Goal: Task Accomplishment & Management: Complete application form

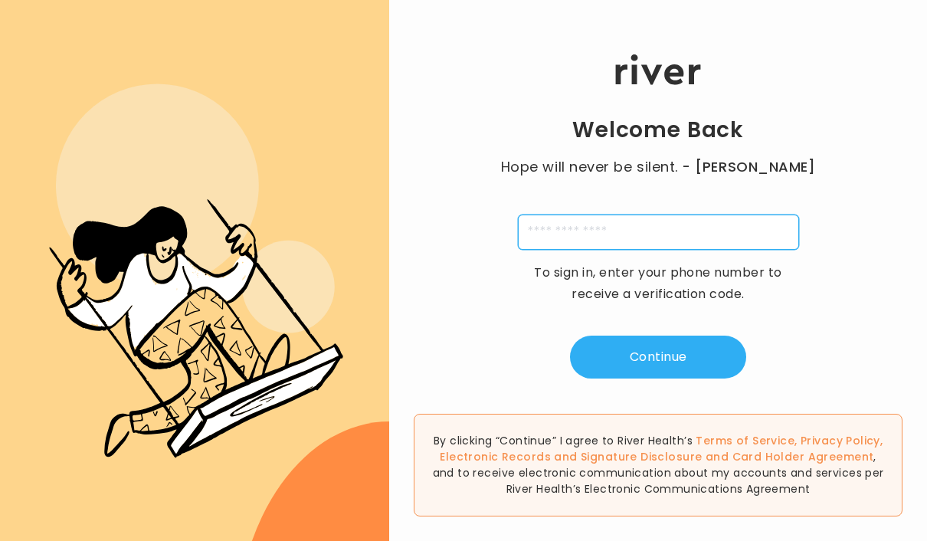
click at [656, 250] on input "tel" at bounding box center [658, 231] width 281 height 35
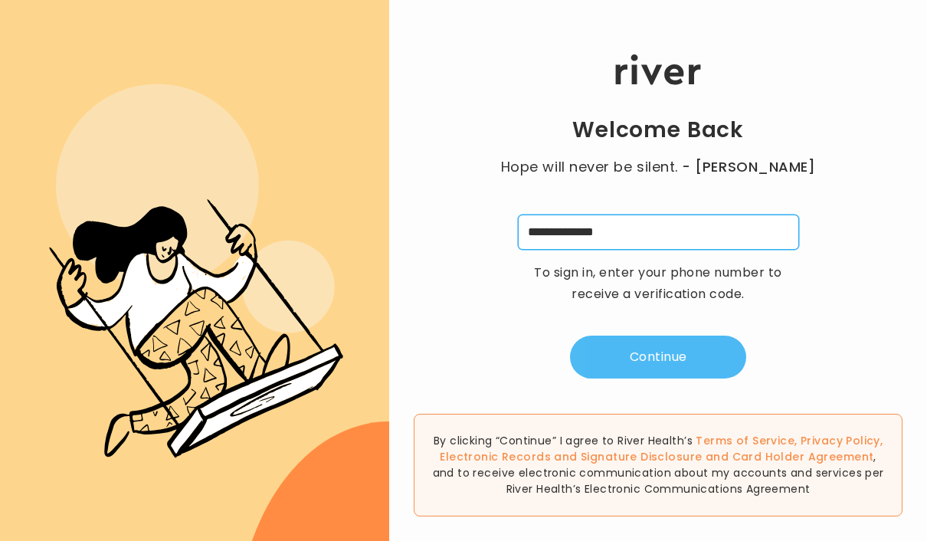
type input "**********"
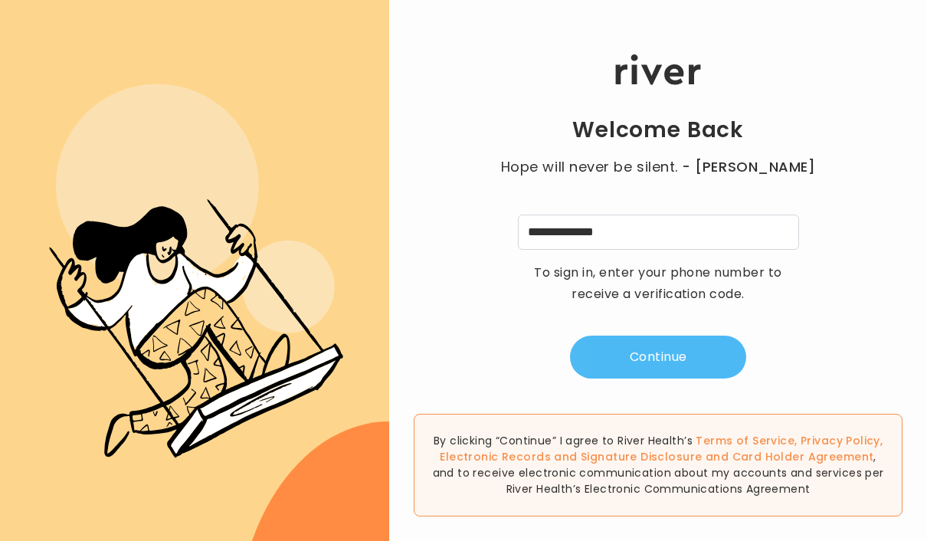
click at [665, 359] on button "Continue" at bounding box center [658, 356] width 176 height 43
type input "*"
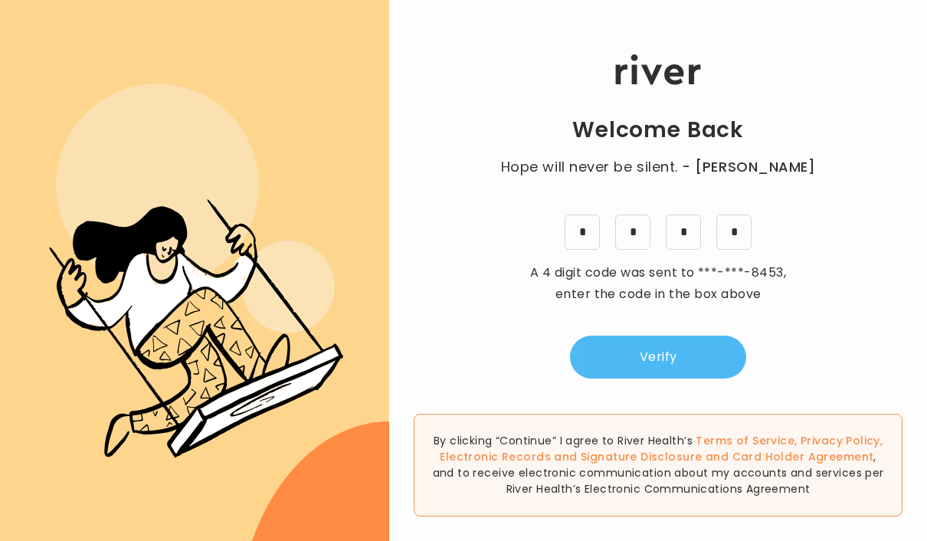
click at [665, 378] on button "Verify" at bounding box center [658, 356] width 176 height 43
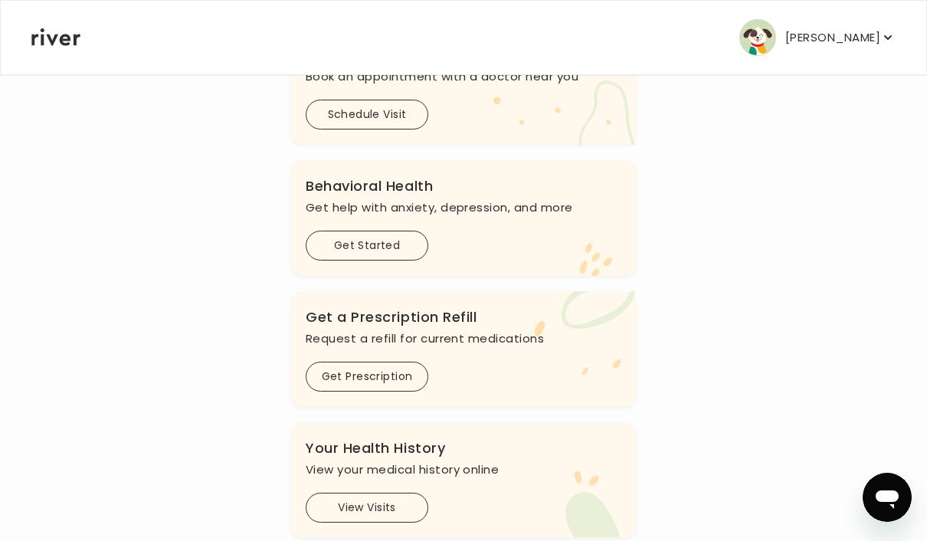
scroll to position [440, 0]
click at [400, 387] on button "Get Prescription" at bounding box center [367, 378] width 123 height 30
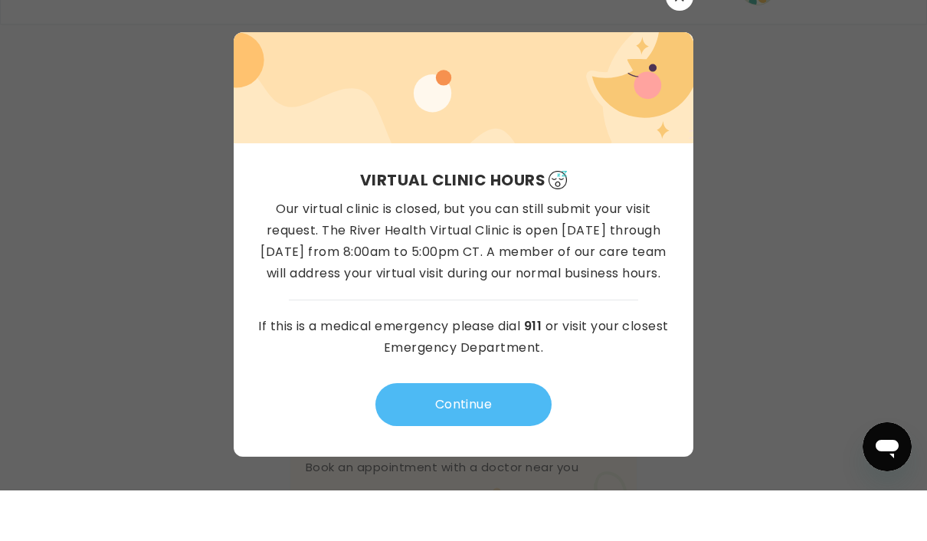
click at [515, 433] on button "Continue" at bounding box center [463, 454] width 176 height 43
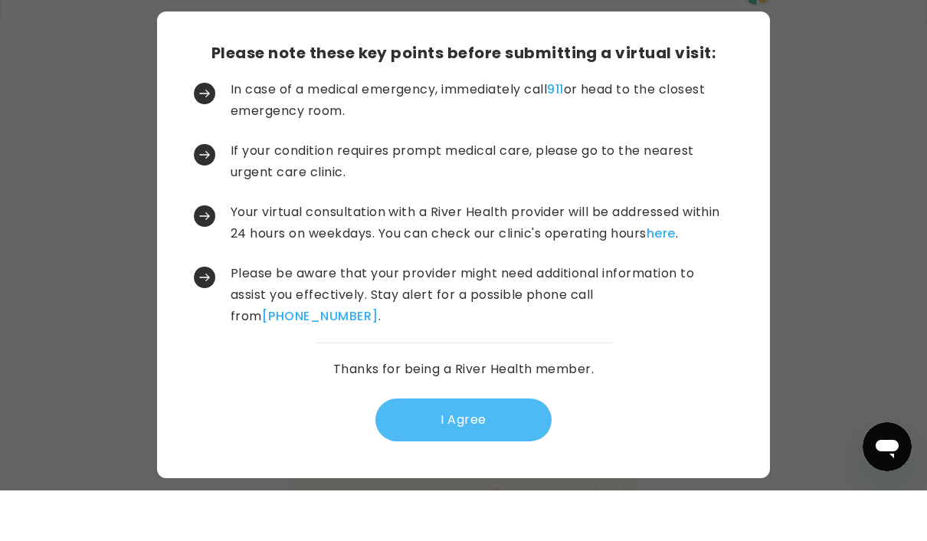
click at [517, 449] on button "I Agree" at bounding box center [463, 470] width 176 height 43
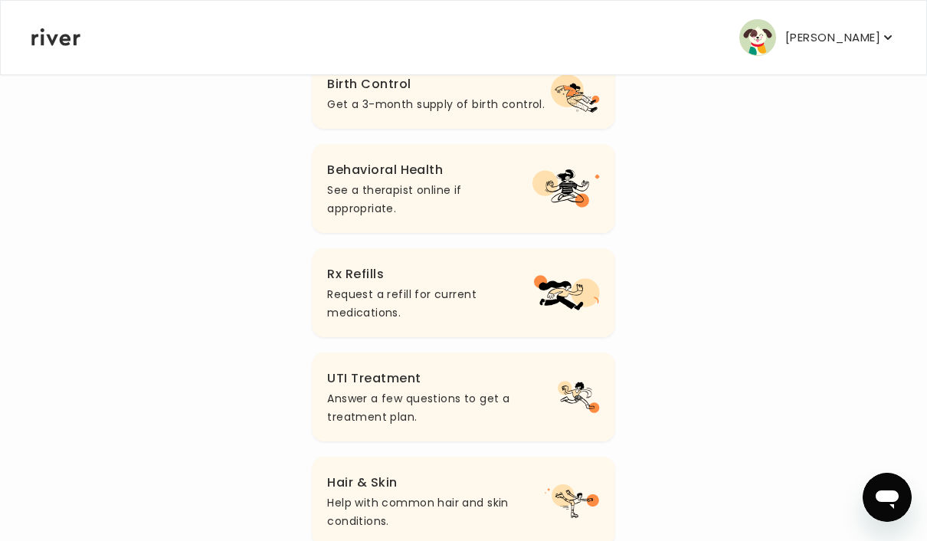
click at [561, 302] on icon "button" at bounding box center [560, 294] width 44 height 29
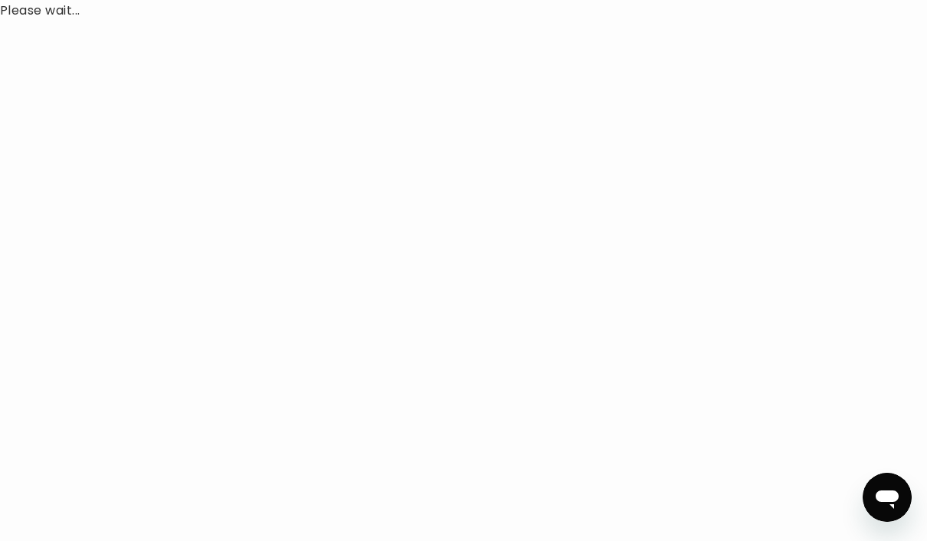
scroll to position [122, 0]
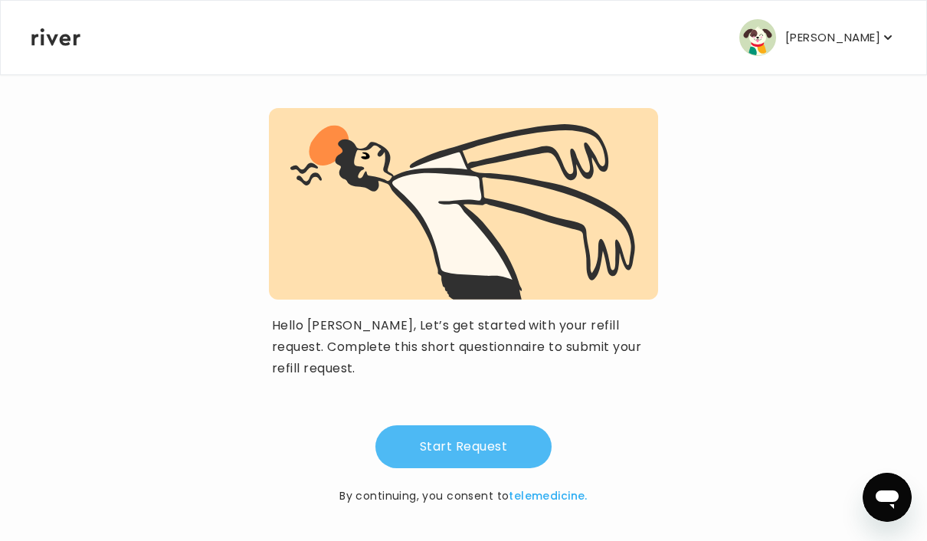
click at [513, 440] on button "Start Request" at bounding box center [463, 446] width 176 height 43
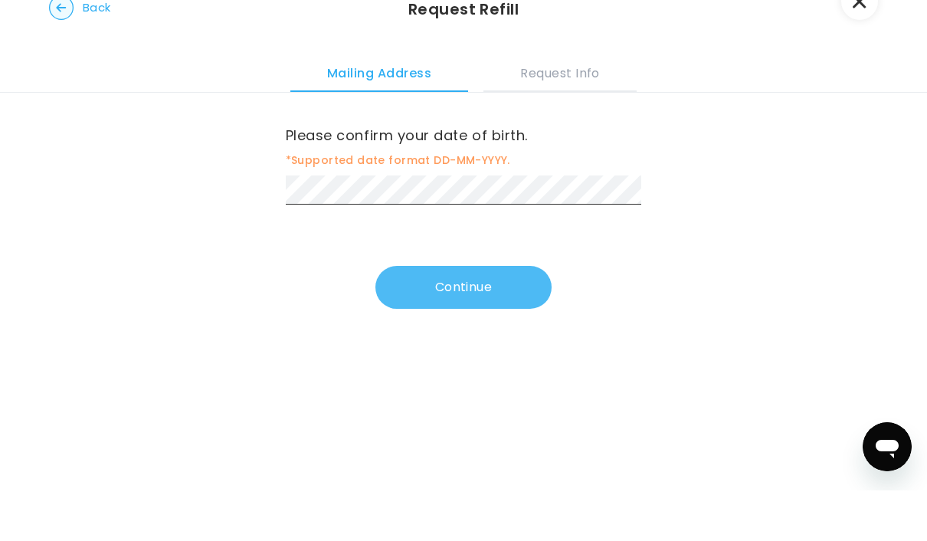
click at [521, 316] on button "Continue" at bounding box center [463, 337] width 176 height 43
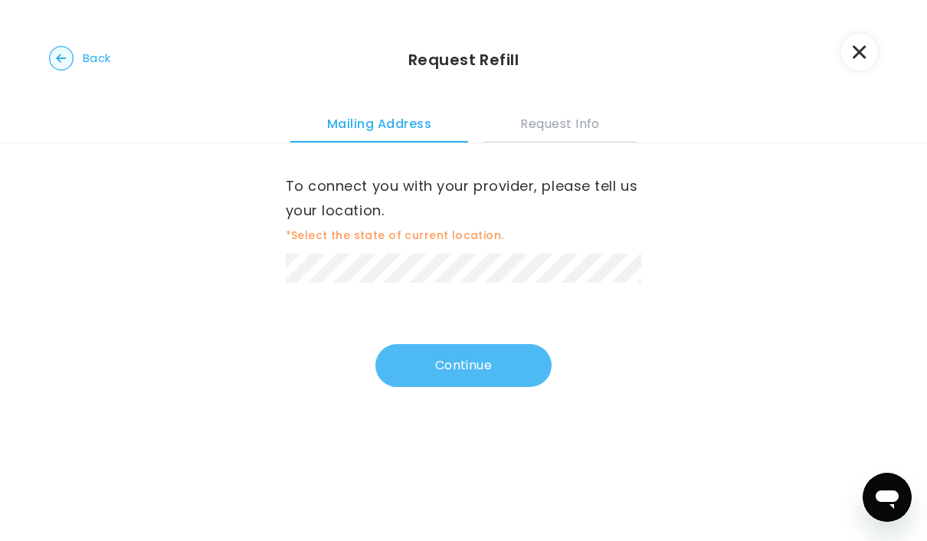
click at [490, 361] on button "Continue" at bounding box center [463, 365] width 176 height 43
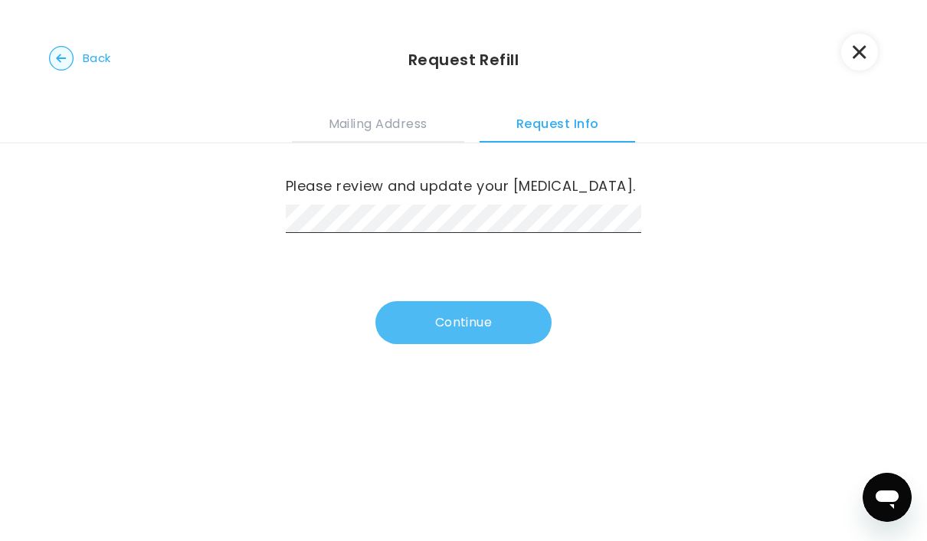
click at [504, 323] on button "Continue" at bounding box center [463, 322] width 176 height 43
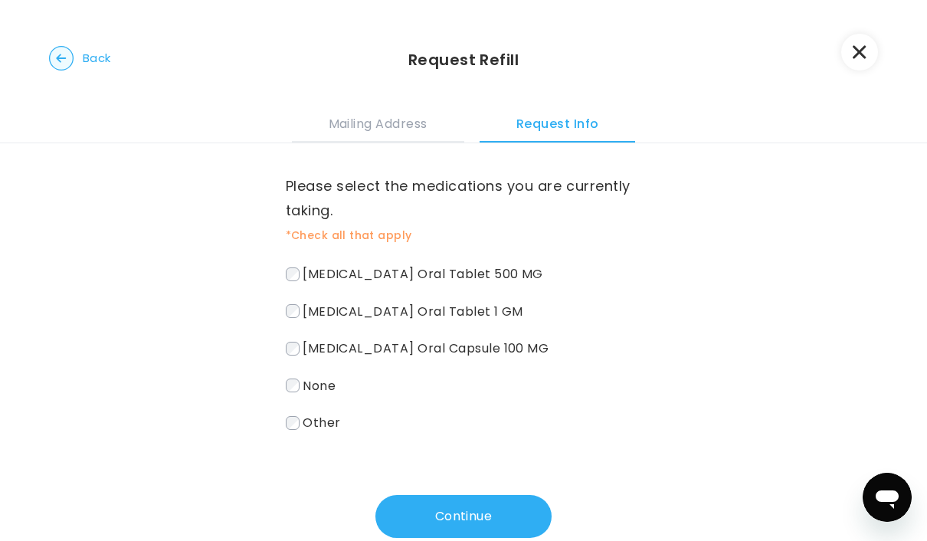
click at [472, 423] on label "Other" at bounding box center [464, 422] width 356 height 22
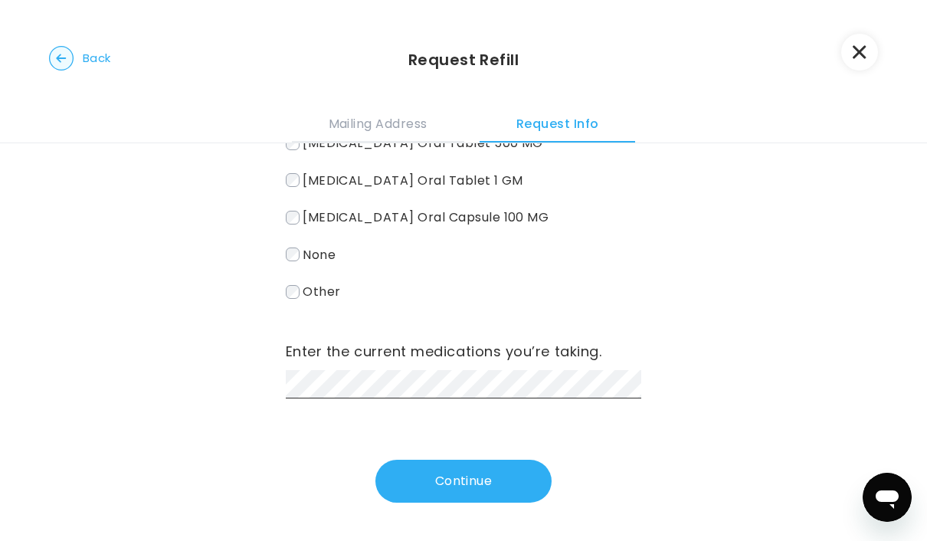
scroll to position [131, 0]
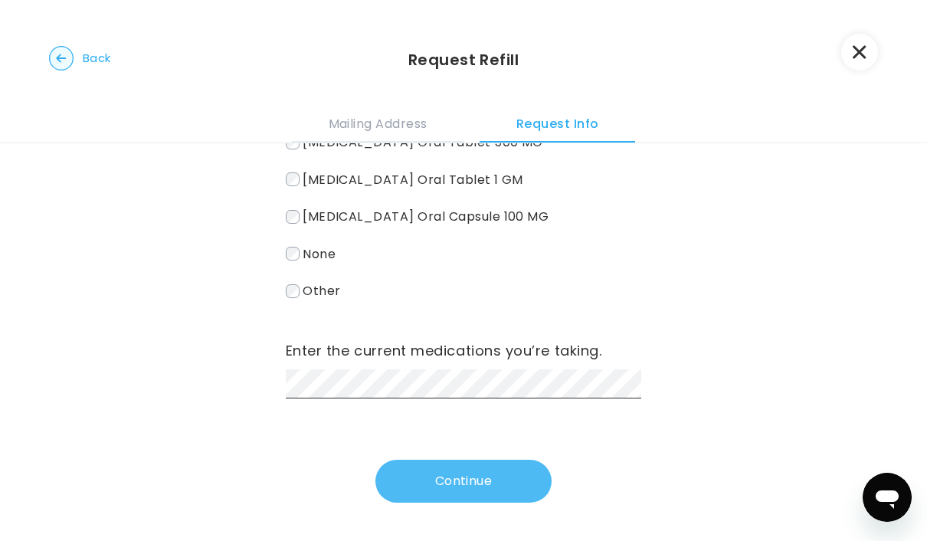
click at [505, 468] on button "Continue" at bounding box center [463, 480] width 176 height 43
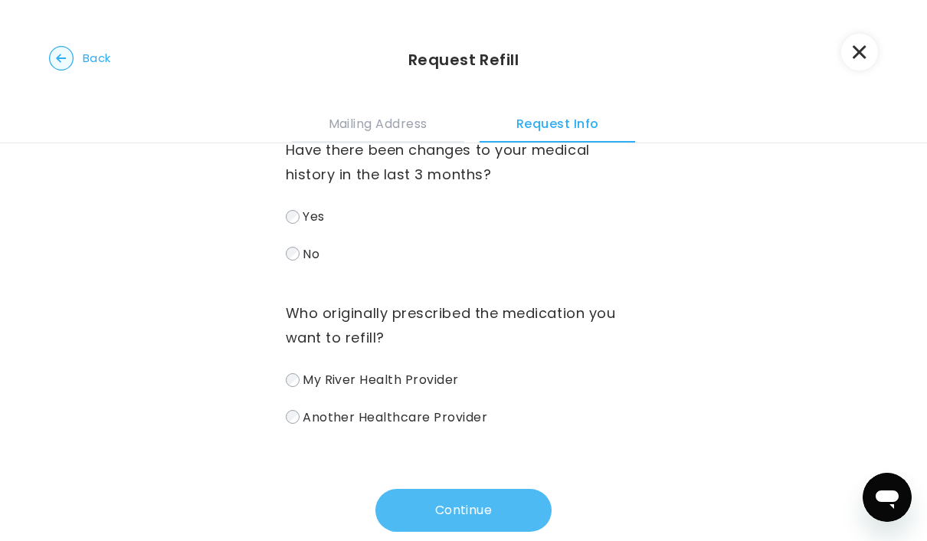
scroll to position [38, 0]
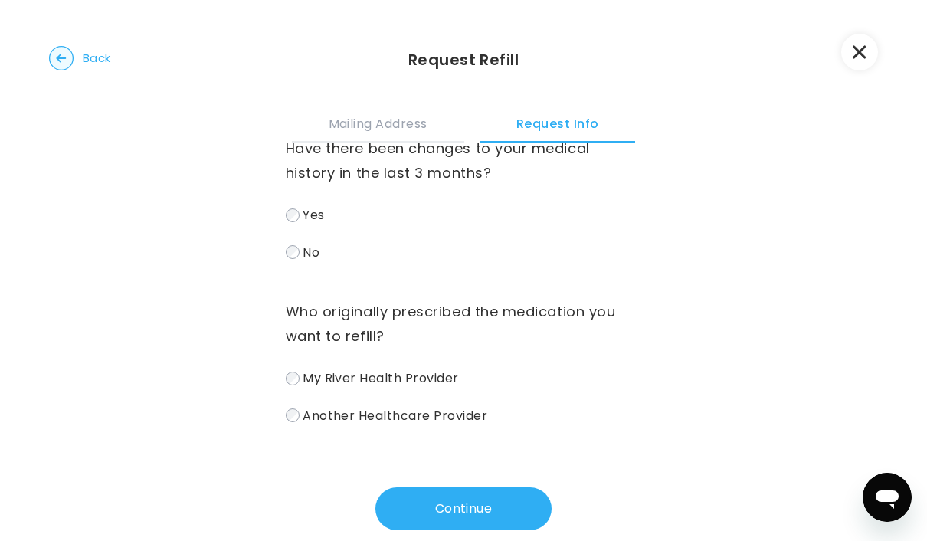
click at [447, 416] on span "Another Healthcare Provider" at bounding box center [394, 415] width 185 height 18
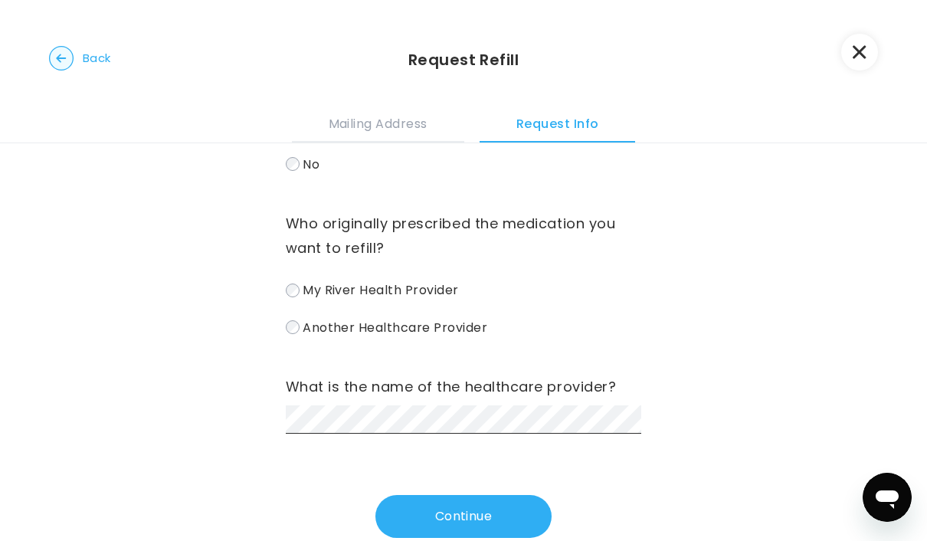
scroll to position [103, 0]
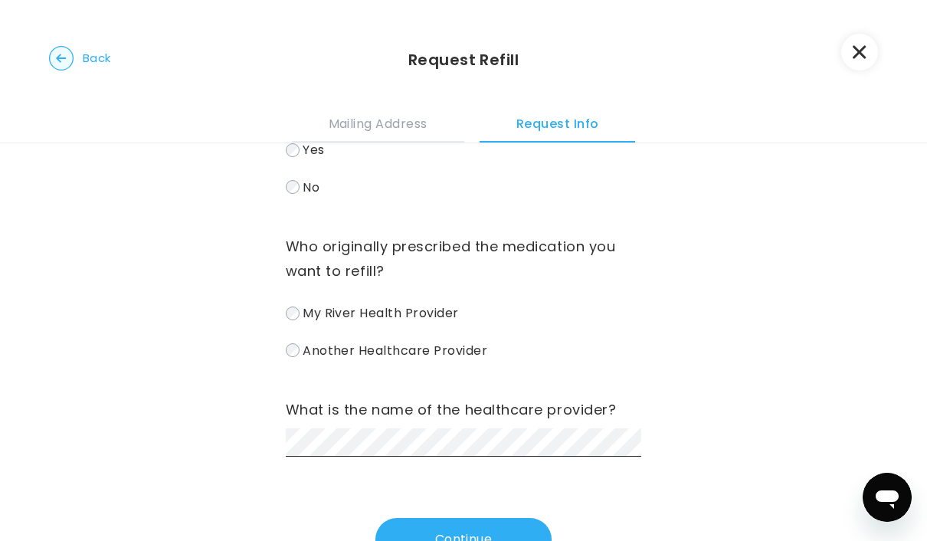
click at [56, 63] on circle "button" at bounding box center [62, 59] width 24 height 24
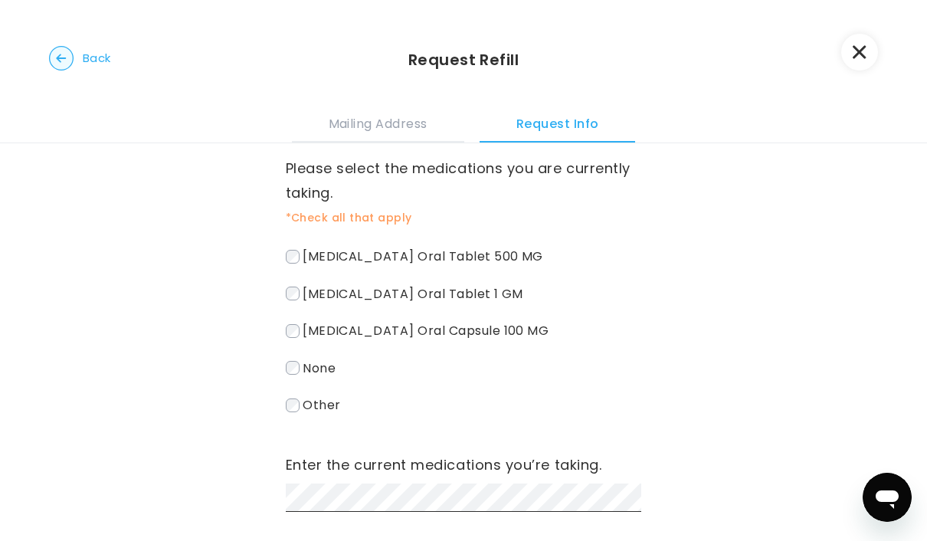
scroll to position [18, 0]
click at [512, 258] on span "[MEDICAL_DATA] Oral Tablet 500 MG" at bounding box center [422, 256] width 240 height 18
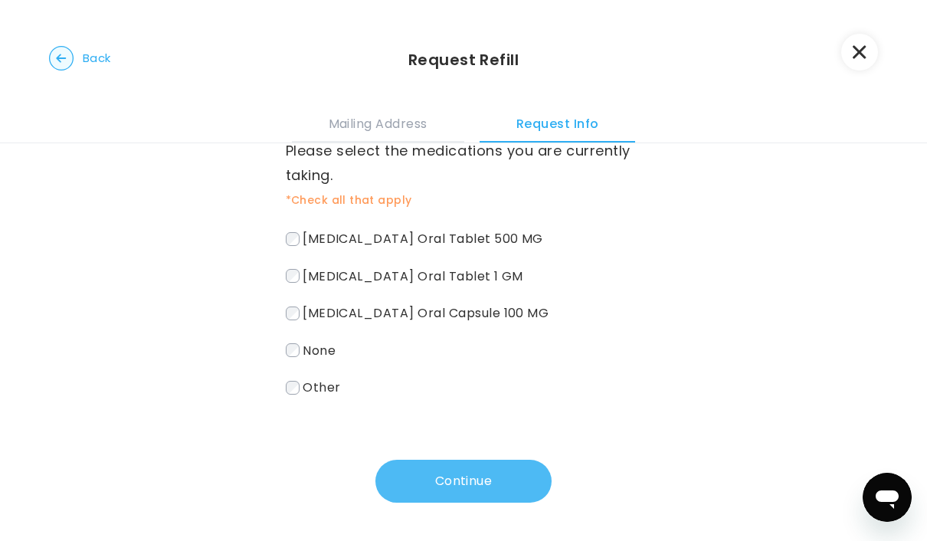
click at [475, 479] on button "Continue" at bounding box center [463, 480] width 176 height 43
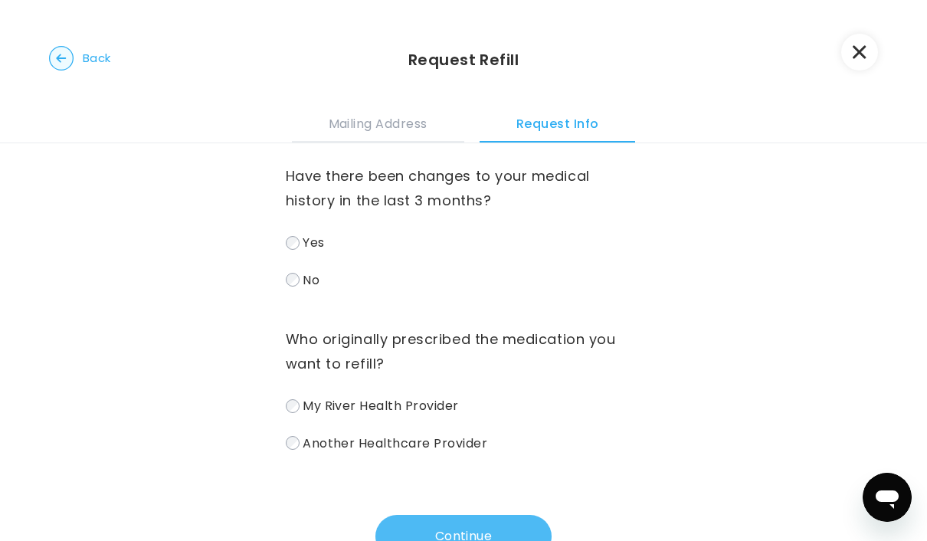
scroll to position [0, 0]
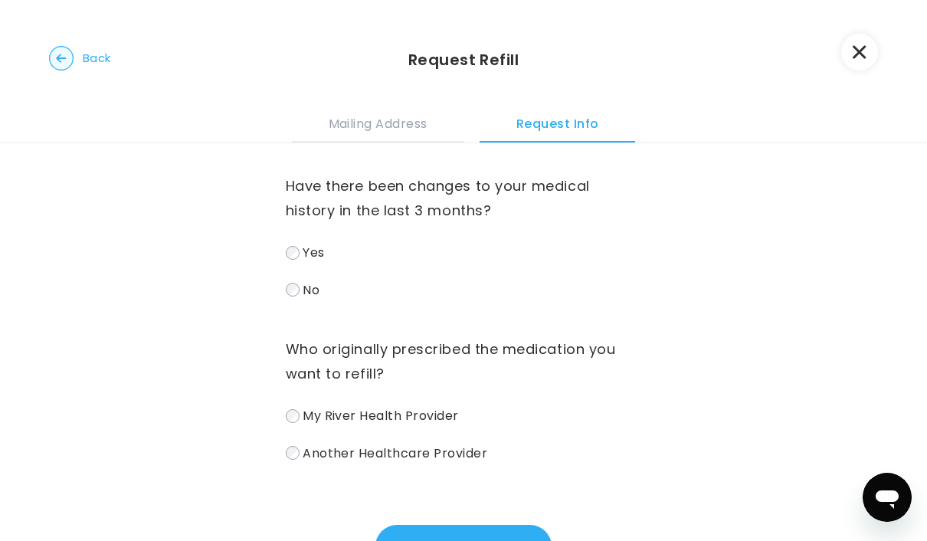
click at [461, 423] on label "My River Health Provider" at bounding box center [464, 415] width 356 height 22
click at [458, 299] on label "No" at bounding box center [464, 290] width 356 height 22
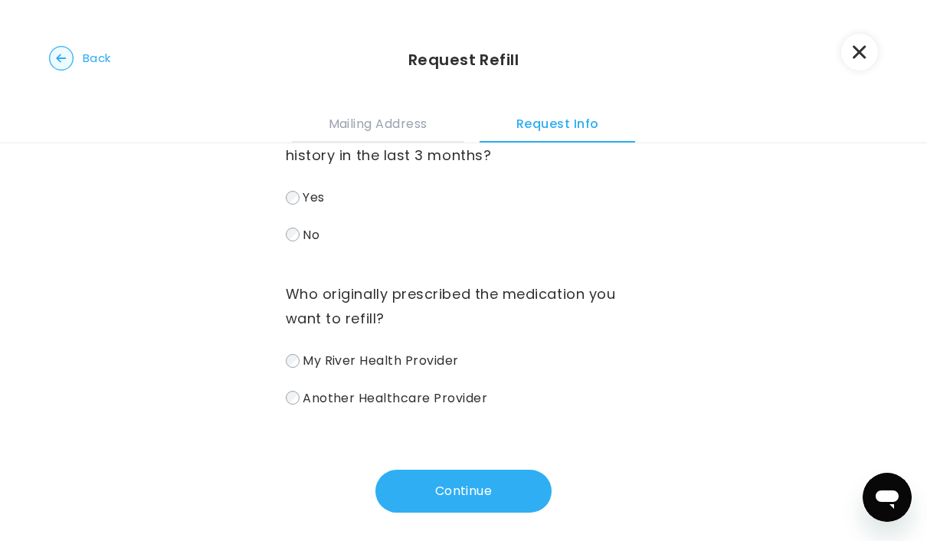
scroll to position [60, 0]
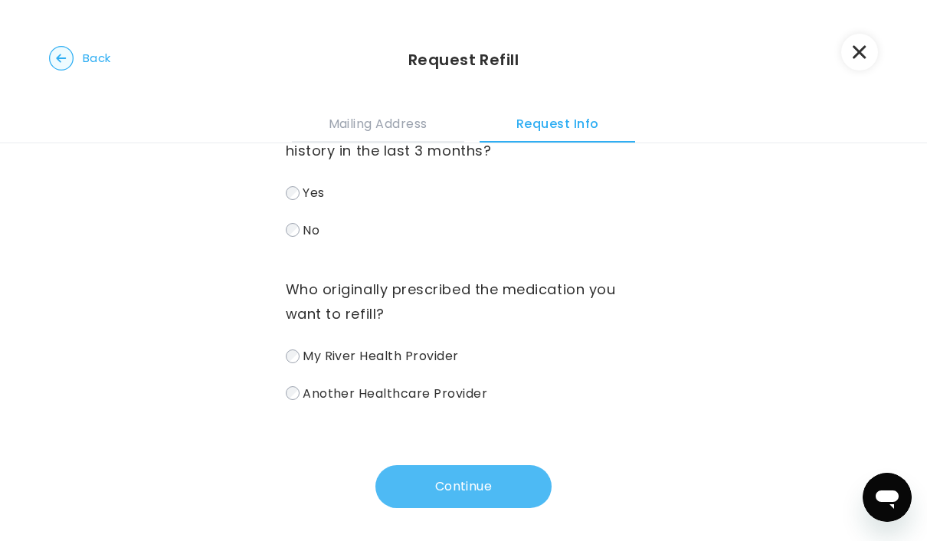
click at [502, 478] on button "Continue" at bounding box center [463, 486] width 176 height 43
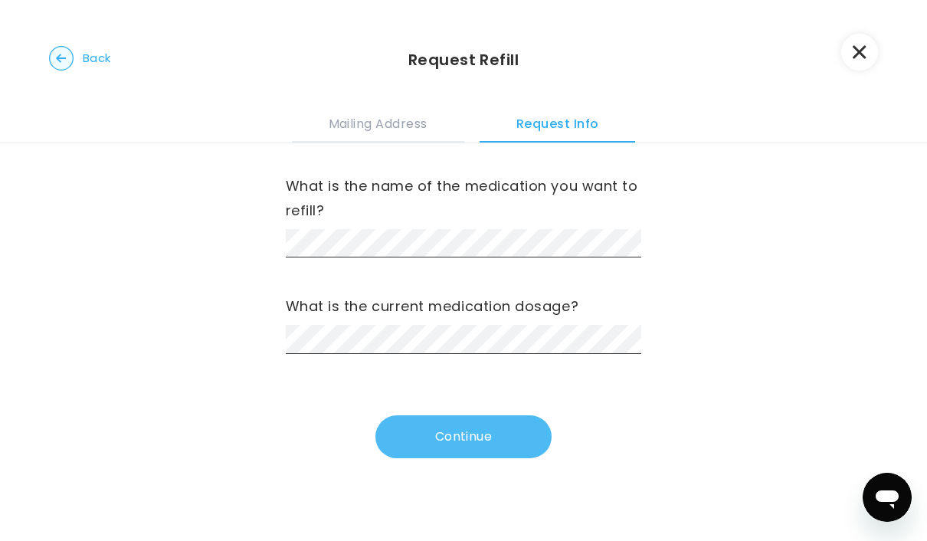
click at [499, 437] on button "Continue" at bounding box center [463, 436] width 176 height 43
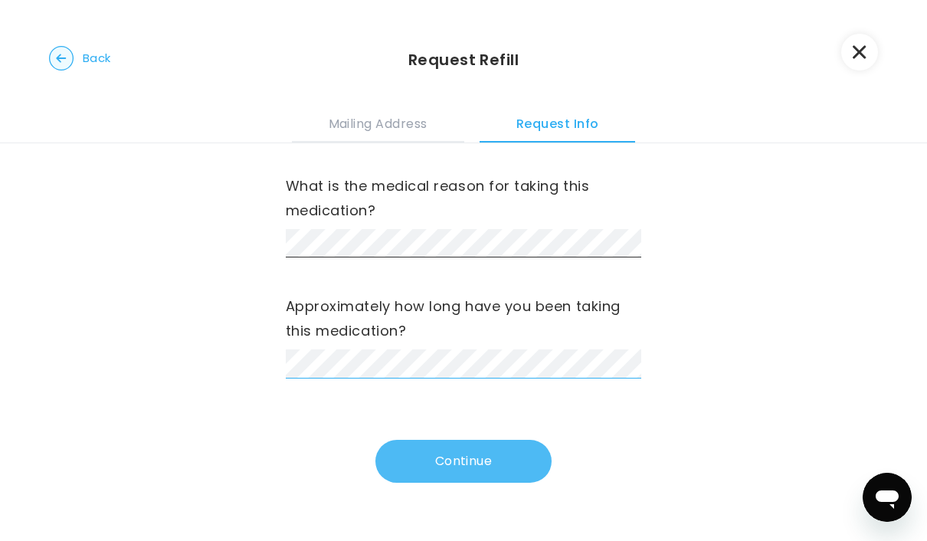
click at [474, 453] on button "Continue" at bounding box center [463, 461] width 176 height 43
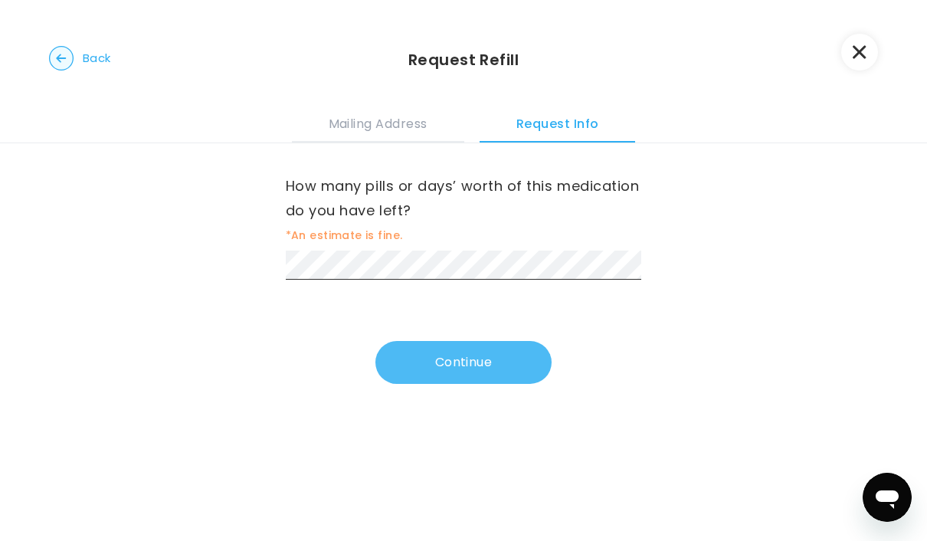
click at [531, 359] on button "Continue" at bounding box center [463, 362] width 176 height 43
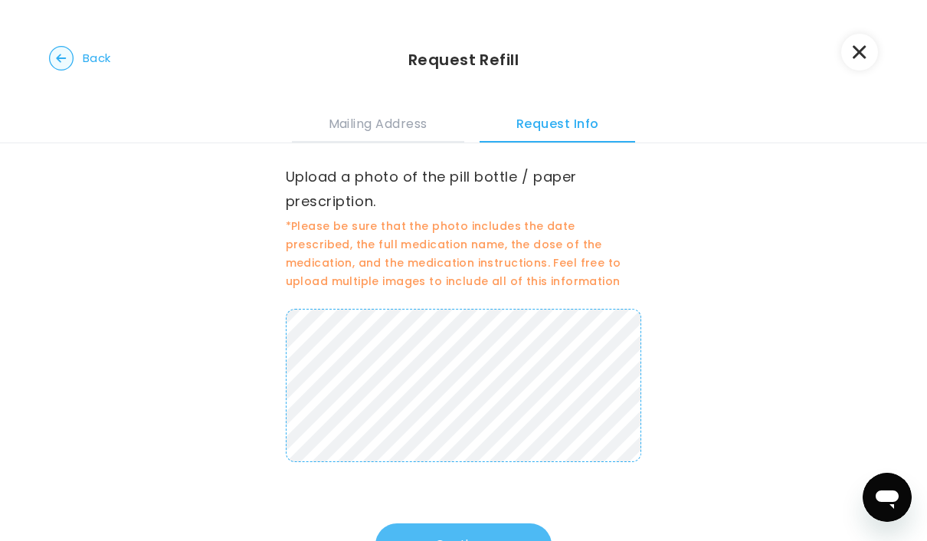
scroll to position [26, 0]
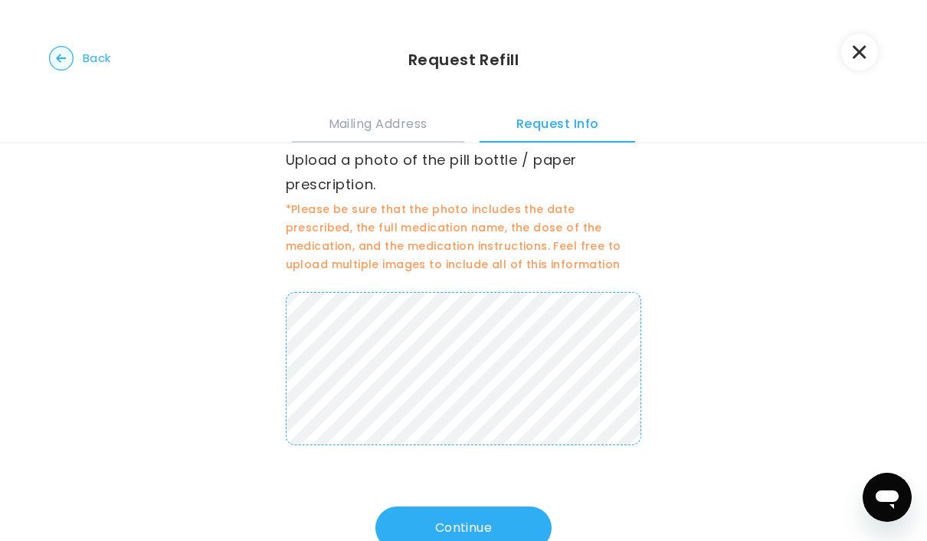
click at [417, 117] on button "Mailing Address" at bounding box center [378, 121] width 172 height 41
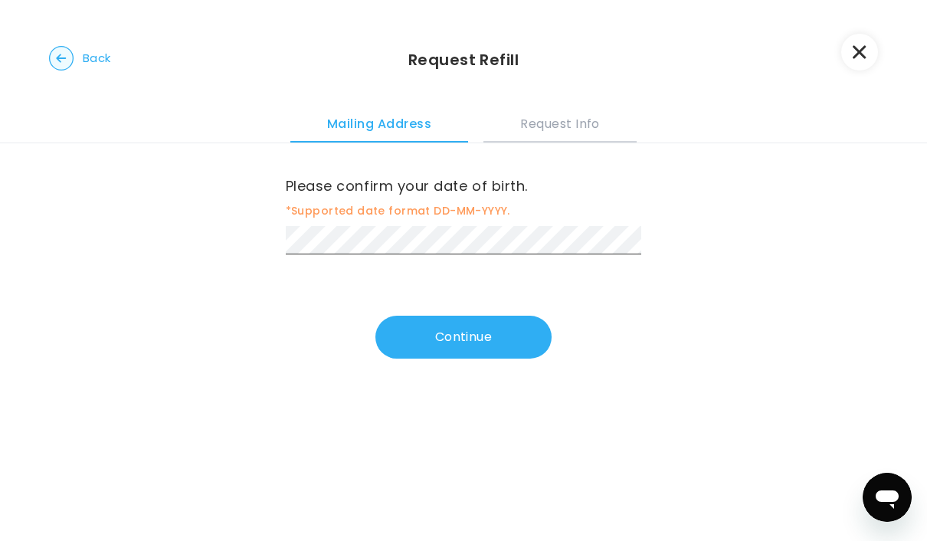
click at [543, 118] on button "Request Info" at bounding box center [559, 121] width 153 height 41
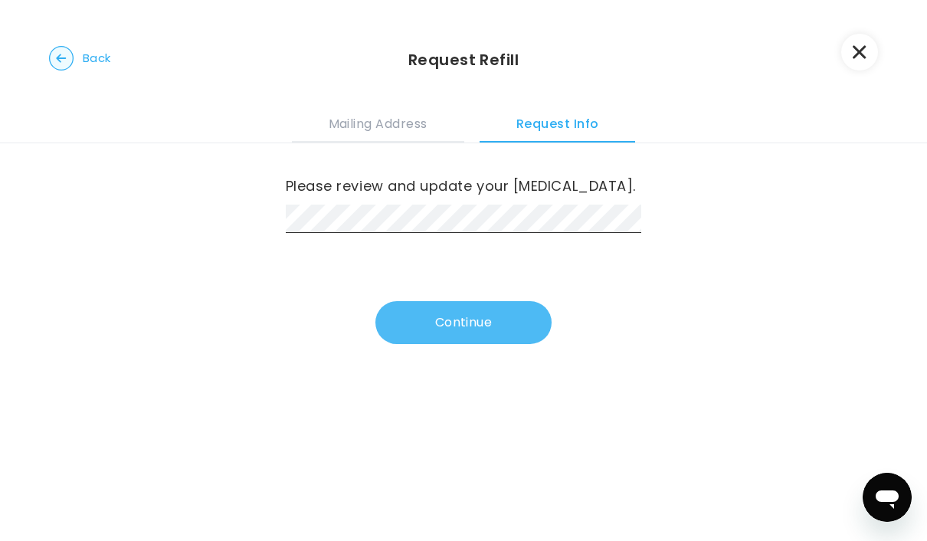
click at [525, 331] on button "Continue" at bounding box center [463, 322] width 176 height 43
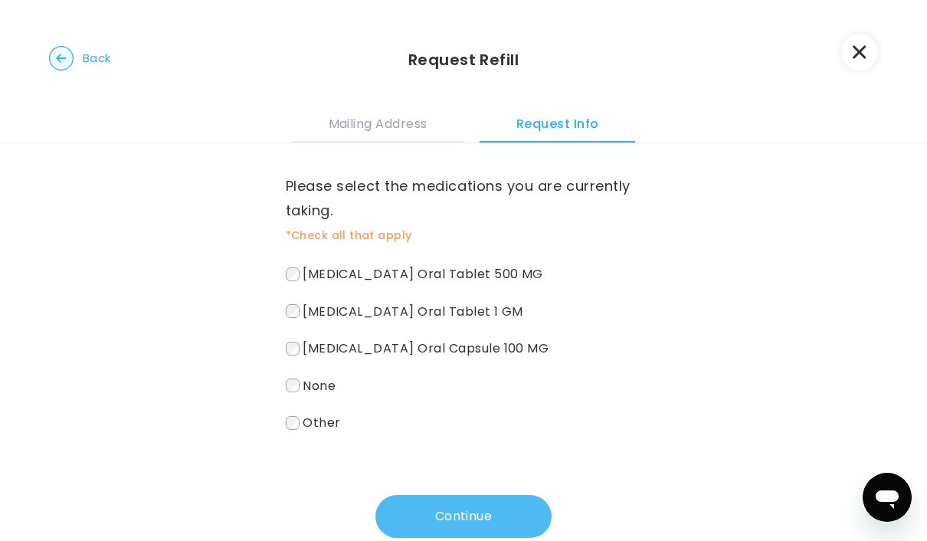
click at [532, 511] on button "Continue" at bounding box center [463, 516] width 176 height 43
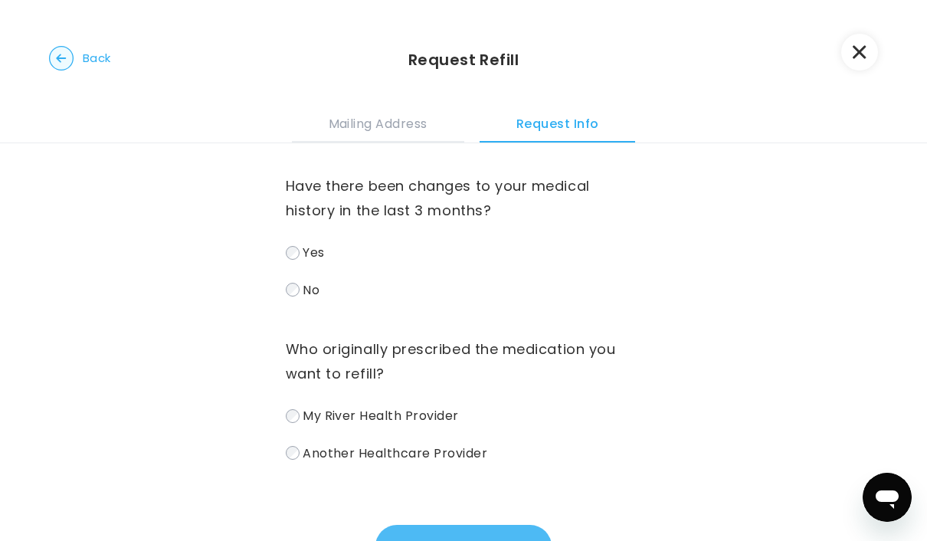
click at [518, 525] on button "Continue" at bounding box center [463, 546] width 176 height 43
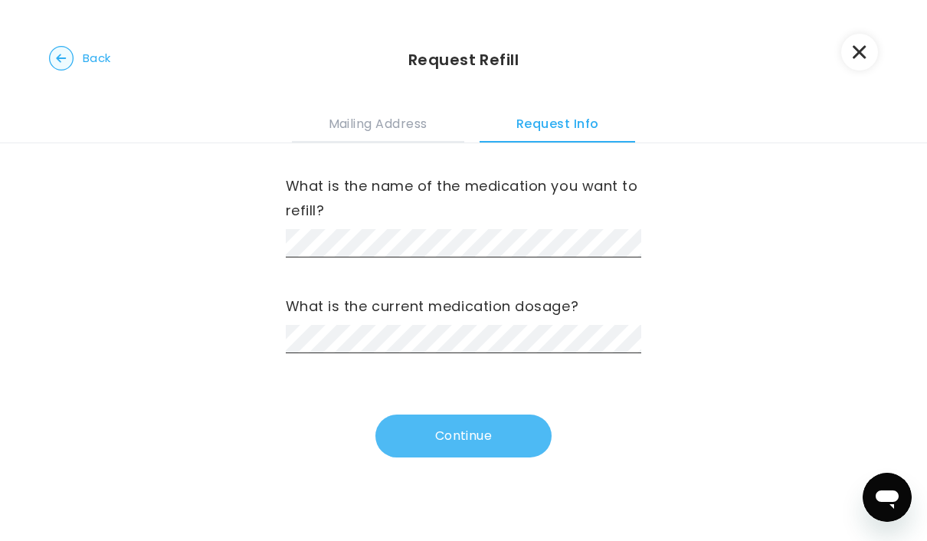
click at [514, 428] on button "Continue" at bounding box center [463, 435] width 176 height 43
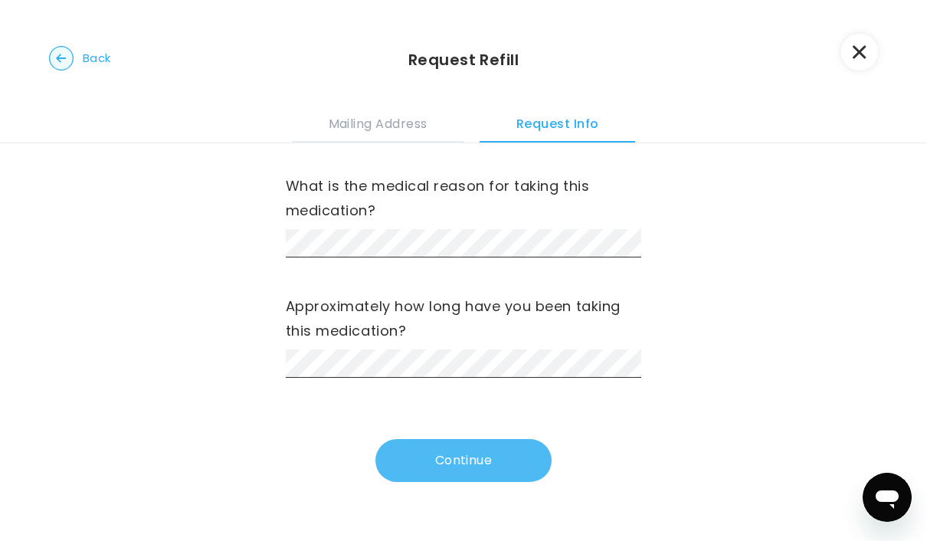
click at [526, 458] on button "Continue" at bounding box center [463, 460] width 176 height 43
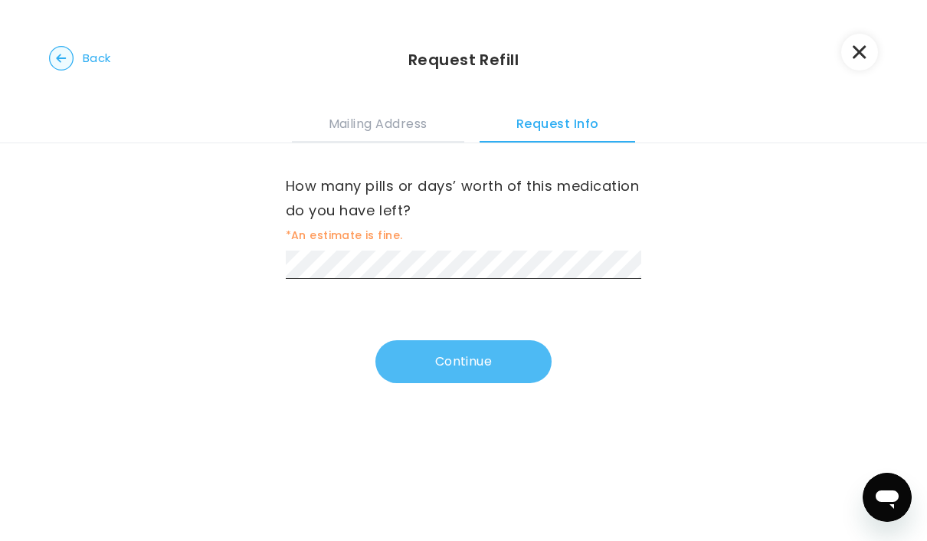
click at [512, 362] on button "Continue" at bounding box center [463, 361] width 176 height 43
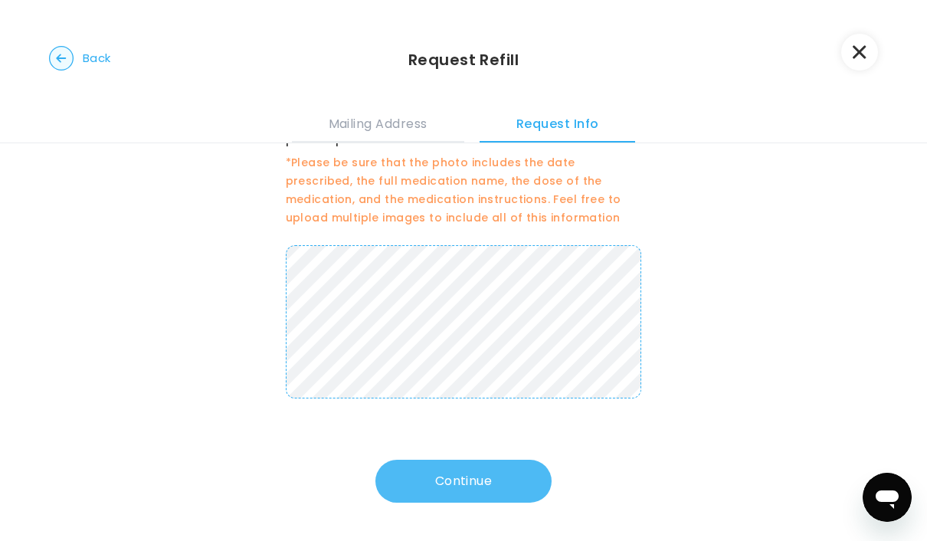
click at [518, 480] on button "Continue" at bounding box center [463, 480] width 176 height 43
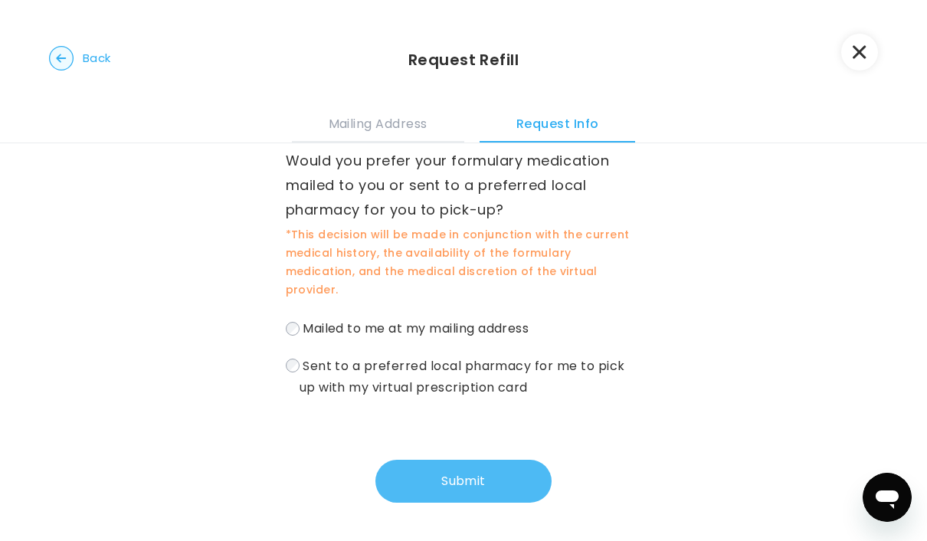
scroll to position [7, 0]
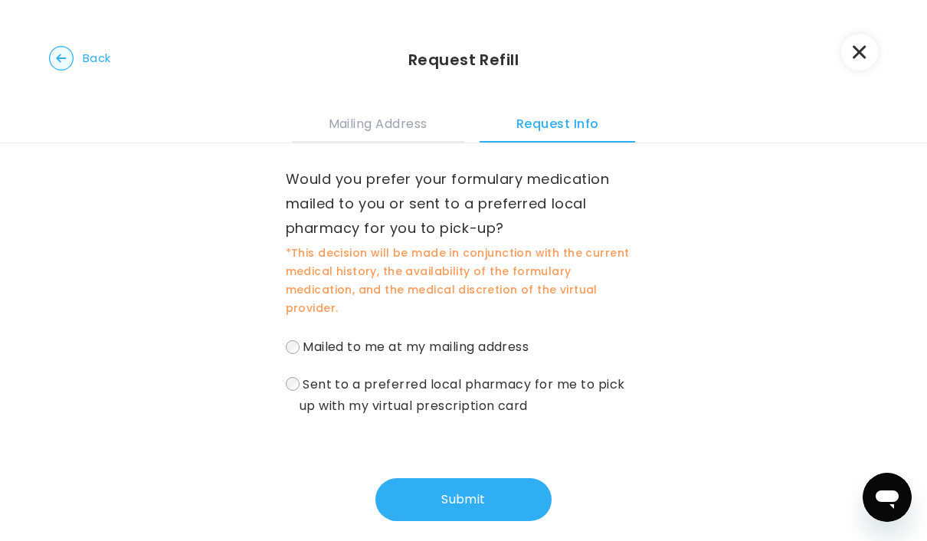
click at [551, 374] on label "Sent to a preferred local pharmacy for me to pick up with my virtual prescripti…" at bounding box center [464, 395] width 356 height 44
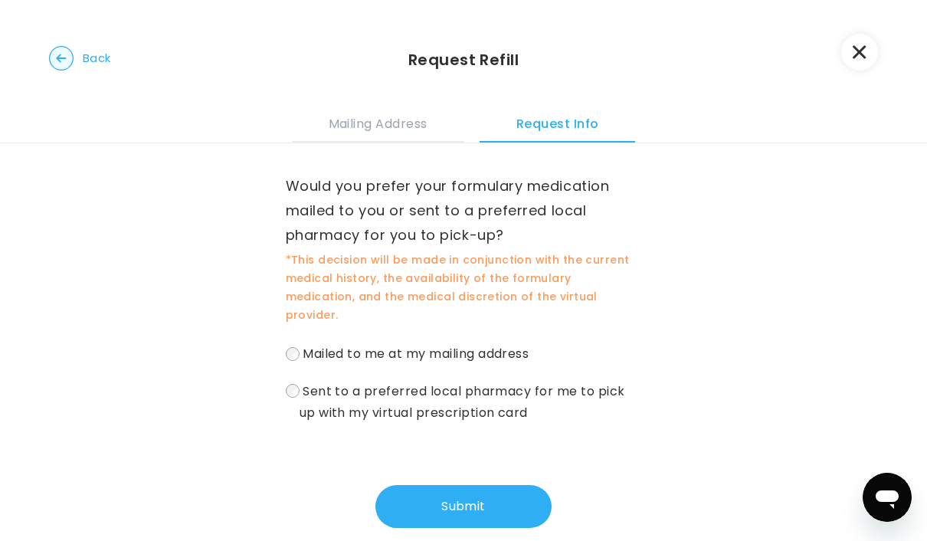
scroll to position [0, 0]
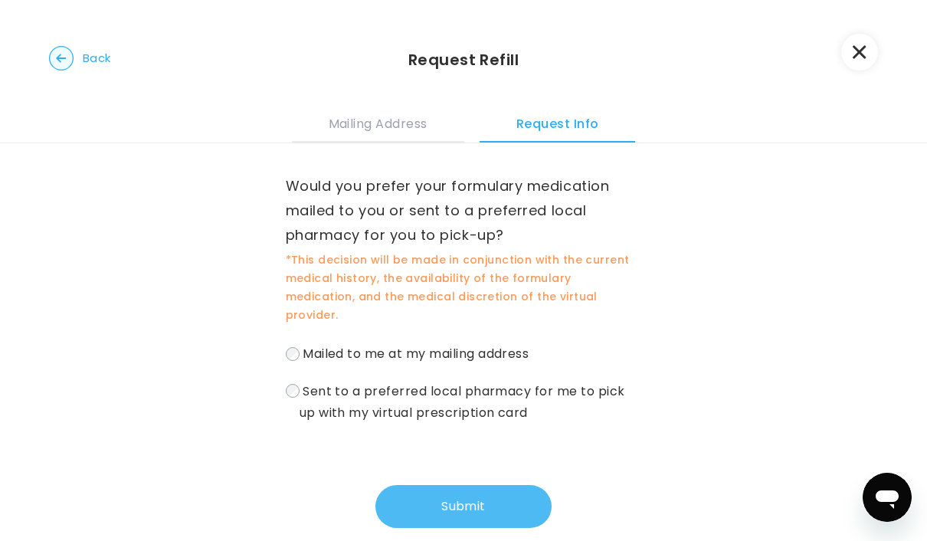
click at [530, 489] on button "Submit" at bounding box center [463, 506] width 176 height 43
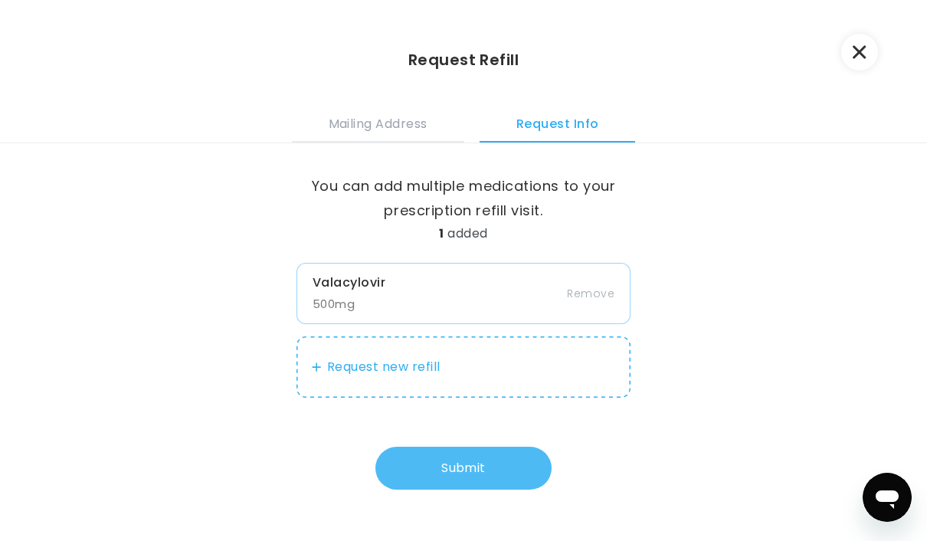
click at [525, 473] on button "Submit" at bounding box center [463, 467] width 176 height 43
